Goal: Transaction & Acquisition: Purchase product/service

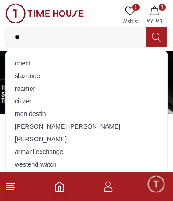
type input "*"
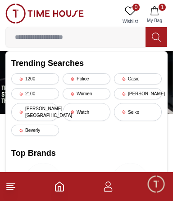
click at [161, 19] on span "My Bag" at bounding box center [154, 20] width 23 height 7
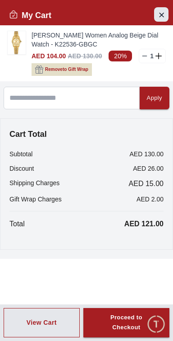
click at [160, 9] on icon "Close Account" at bounding box center [161, 14] width 7 height 11
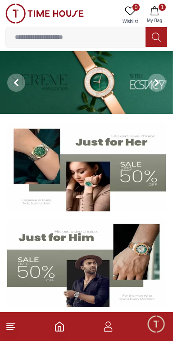
click at [15, 329] on icon at bounding box center [10, 326] width 11 height 11
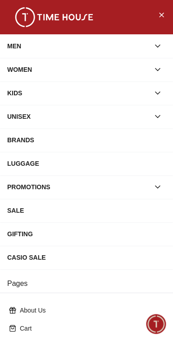
scroll to position [129, 0]
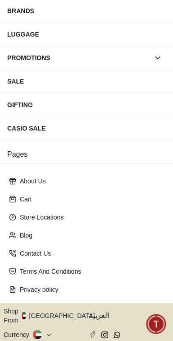
click at [98, 312] on icon "button" at bounding box center [99, 315] width 3 height 7
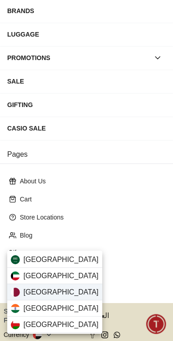
click at [70, 296] on div "[GEOGRAPHIC_DATA]" at bounding box center [54, 292] width 95 height 16
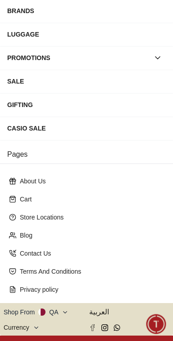
scroll to position [128, 0]
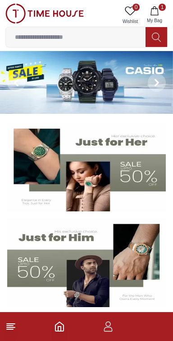
click at [27, 38] on input at bounding box center [76, 37] width 140 height 18
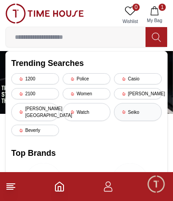
click at [130, 103] on div "Seiko" at bounding box center [138, 112] width 48 height 18
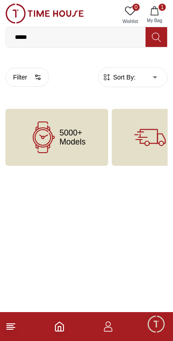
click at [162, 7] on span "1" at bounding box center [162, 7] width 7 height 7
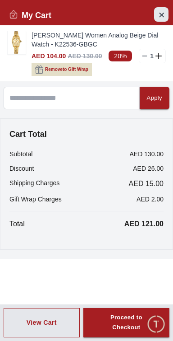
click at [161, 11] on icon "Close Account" at bounding box center [161, 14] width 7 height 11
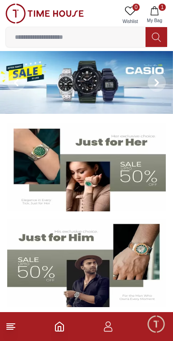
click at [13, 327] on line at bounding box center [11, 327] width 8 height 0
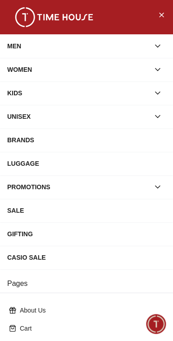
scroll to position [129, 0]
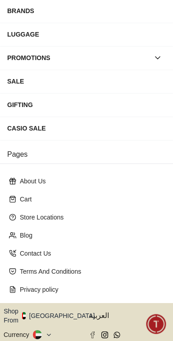
click at [98, 312] on icon "button" at bounding box center [99, 315] width 3 height 7
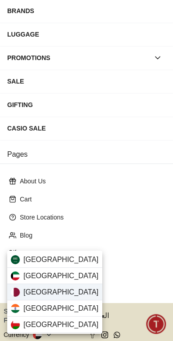
click at [22, 292] on div "[GEOGRAPHIC_DATA]" at bounding box center [54, 292] width 95 height 16
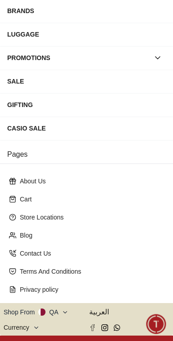
scroll to position [128, 0]
